Goal: Task Accomplishment & Management: Use online tool/utility

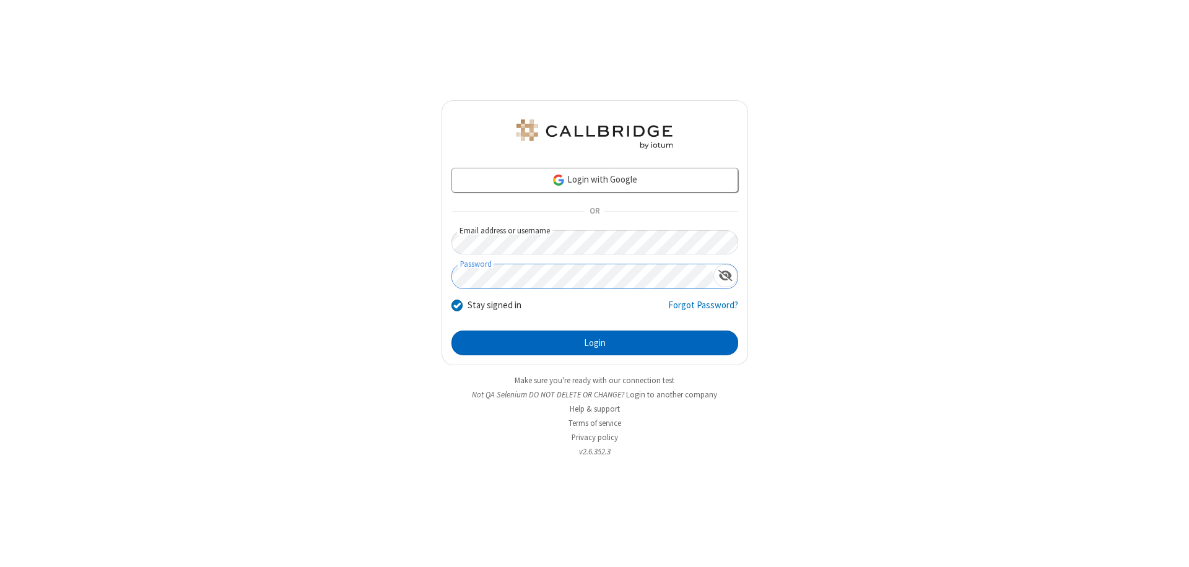
click at [594, 343] on button "Login" at bounding box center [594, 343] width 287 height 25
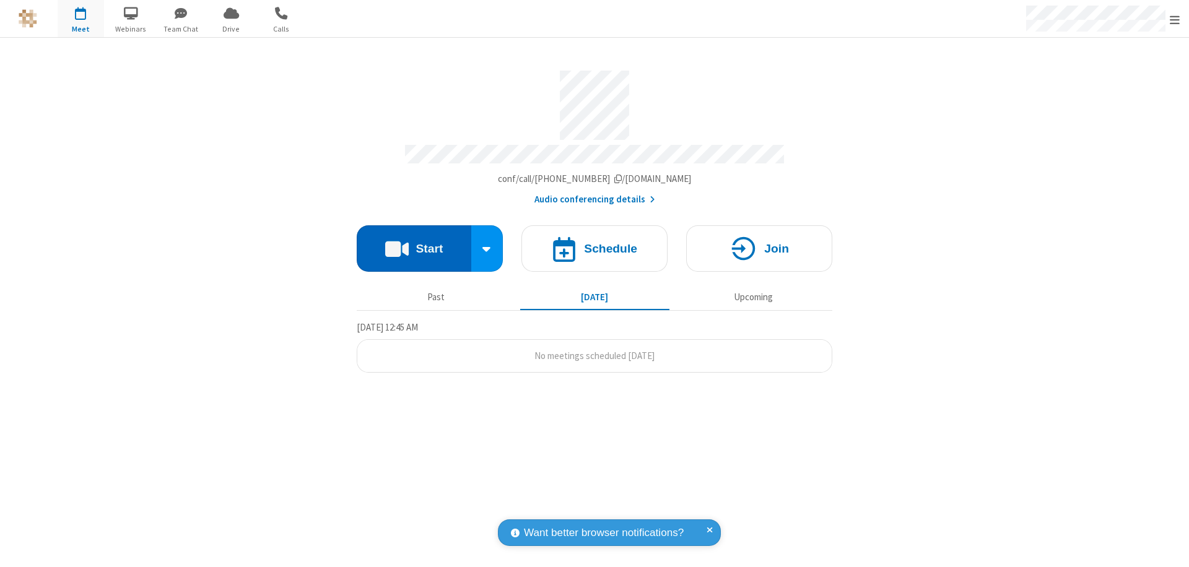
click at [414, 243] on button "Start" at bounding box center [414, 248] width 115 height 46
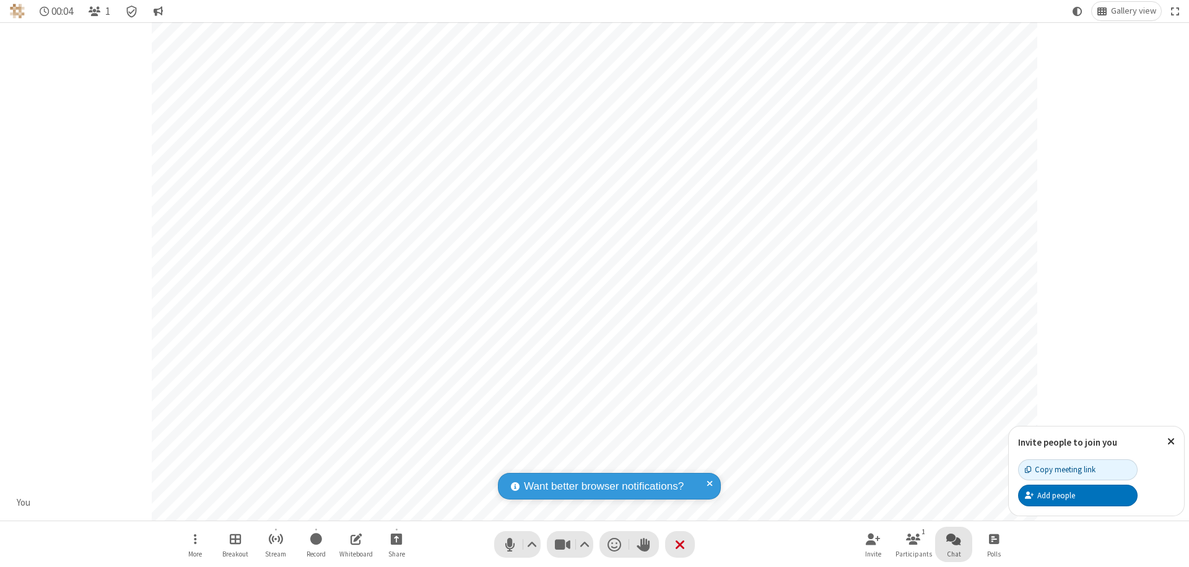
click at [953, 539] on span "Open chat" at bounding box center [953, 538] width 15 height 15
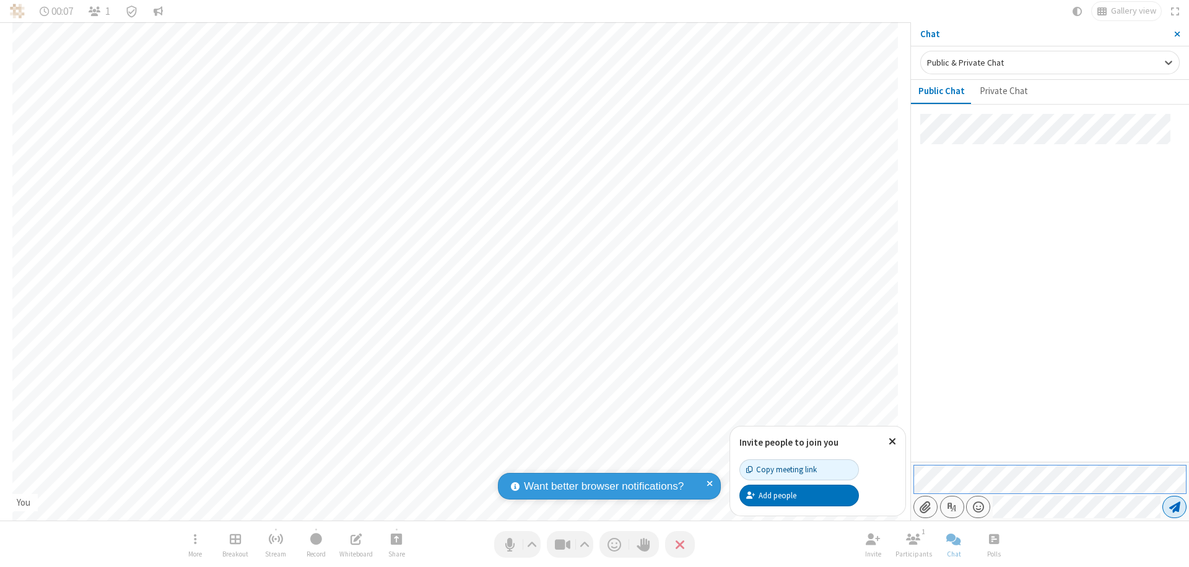
click at [1174, 507] on span "Send message" at bounding box center [1174, 507] width 11 height 12
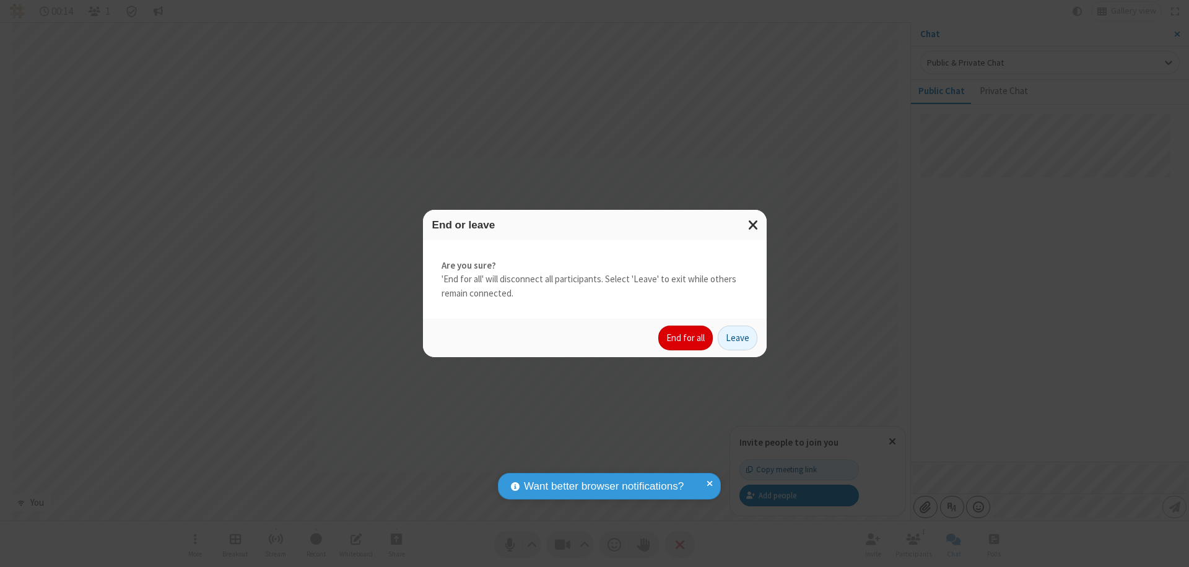
click at [686, 338] on button "End for all" at bounding box center [685, 338] width 54 height 25
